Goal: Information Seeking & Learning: Learn about a topic

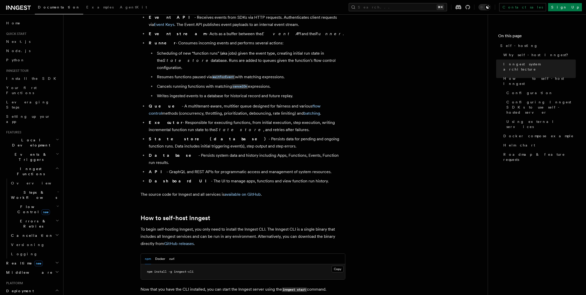
scroll to position [397, 0]
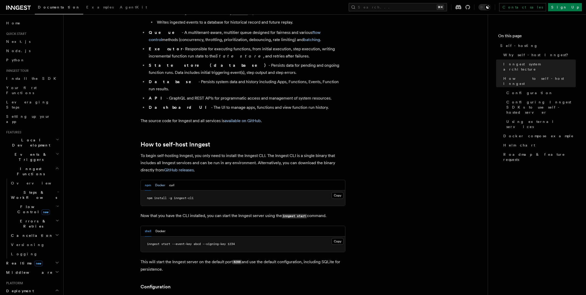
click at [160, 180] on button "Docker" at bounding box center [160, 185] width 10 height 11
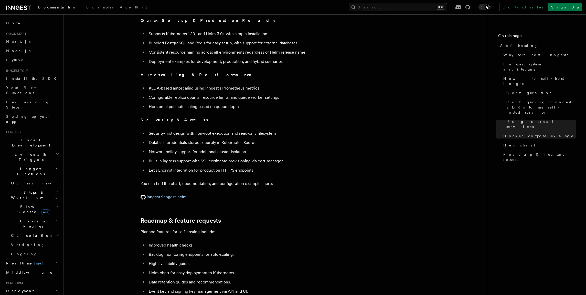
scroll to position [1888, 0]
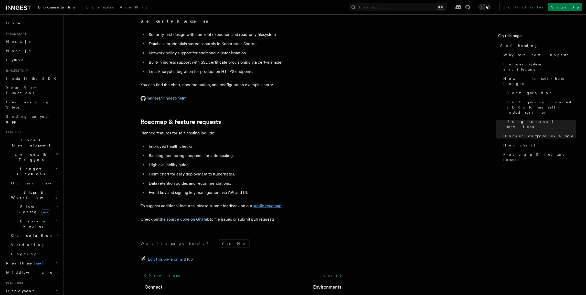
click at [261, 203] on link "public roadmap" at bounding box center [267, 205] width 29 height 5
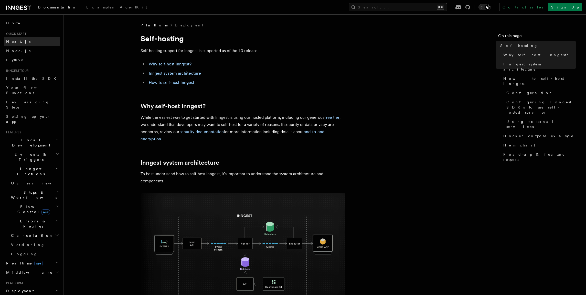
click at [25, 43] on link "Next.js" at bounding box center [32, 41] width 56 height 9
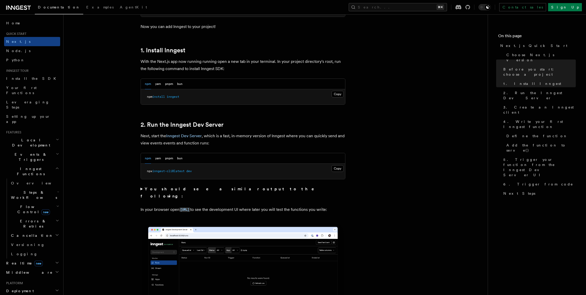
scroll to position [256, 0]
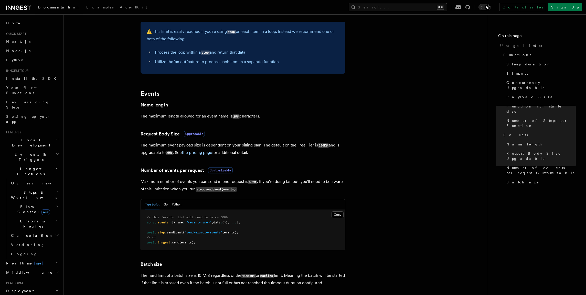
scroll to position [432, 0]
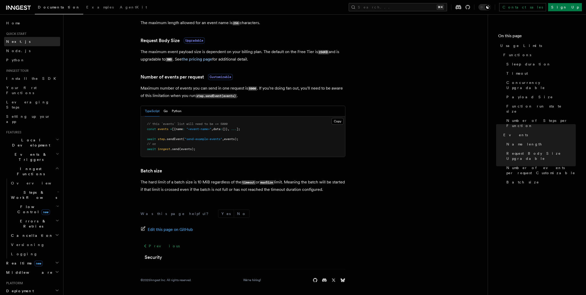
click at [18, 44] on link "Next.js" at bounding box center [32, 41] width 56 height 9
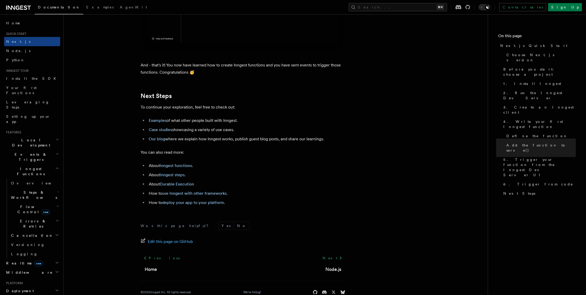
scroll to position [3159, 0]
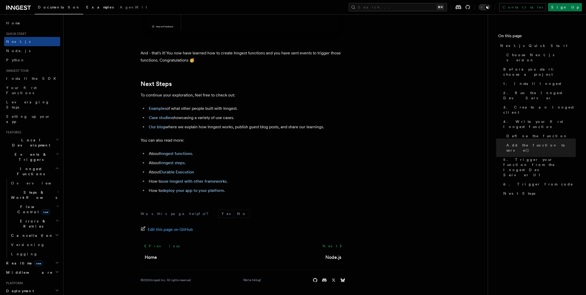
click at [86, 8] on span "Examples" at bounding box center [99, 7] width 27 height 4
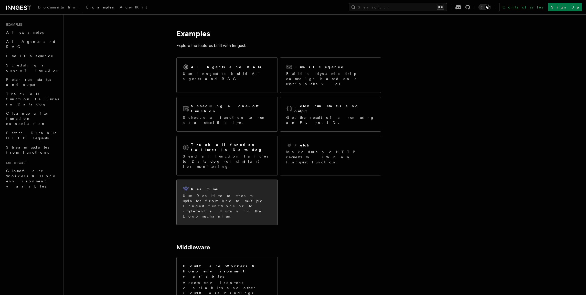
click at [236, 193] on p "Use Realtime to stream updates from one to multiple Inngest functions or to imp…" at bounding box center [227, 206] width 89 height 26
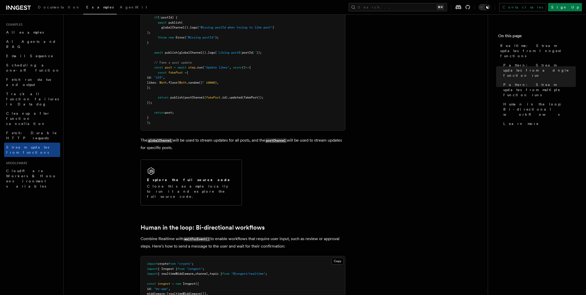
scroll to position [1027, 0]
